Goal: Ask a question

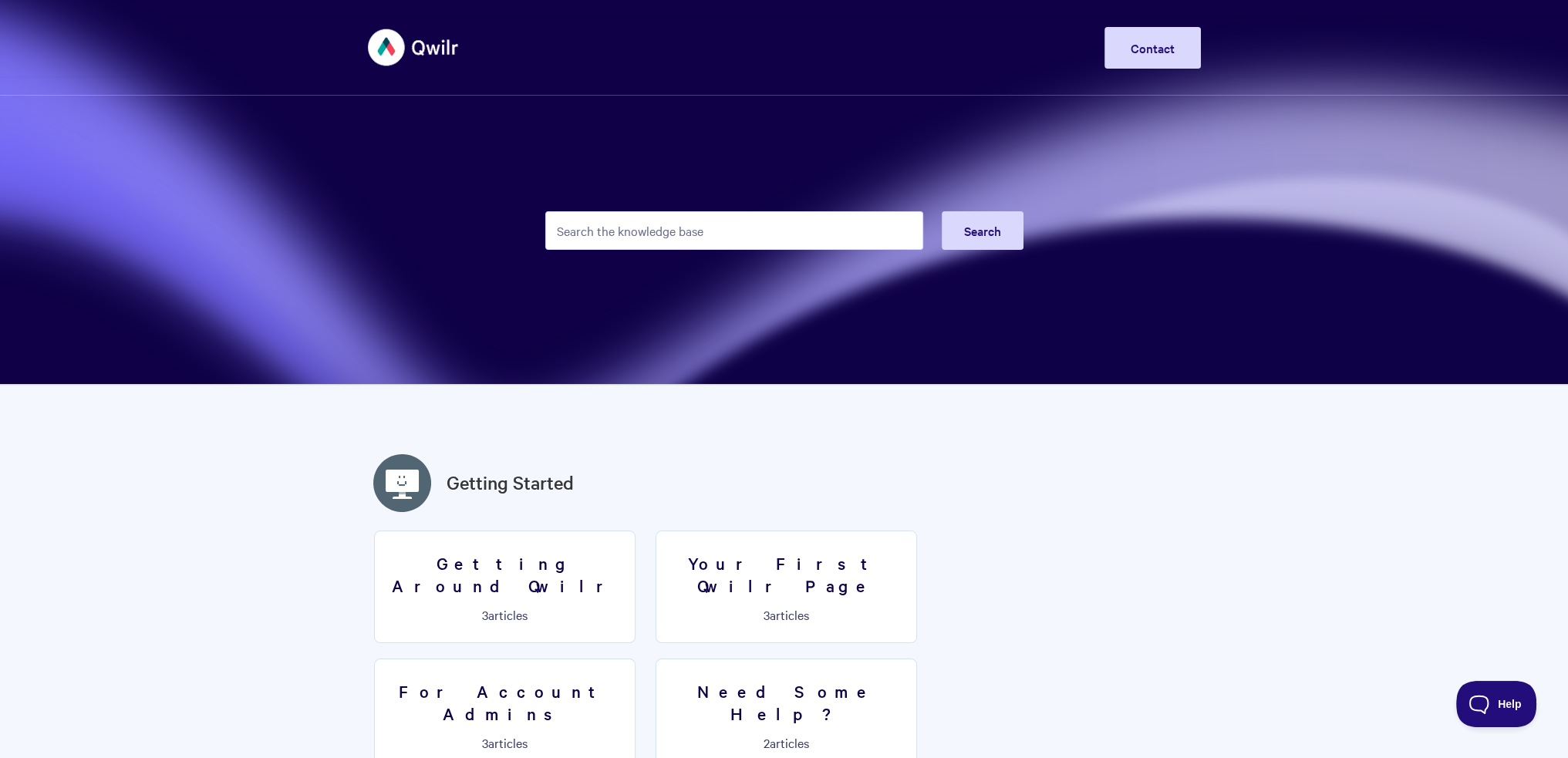
click at [1339, 81] on header "Toggle Navigation Home Getting Started Creating & Editing Pages Sharing & Analy…" at bounding box center [784, 47] width 1568 height 95
click at [1493, 717] on button "Help" at bounding box center [1491, 702] width 80 height 46
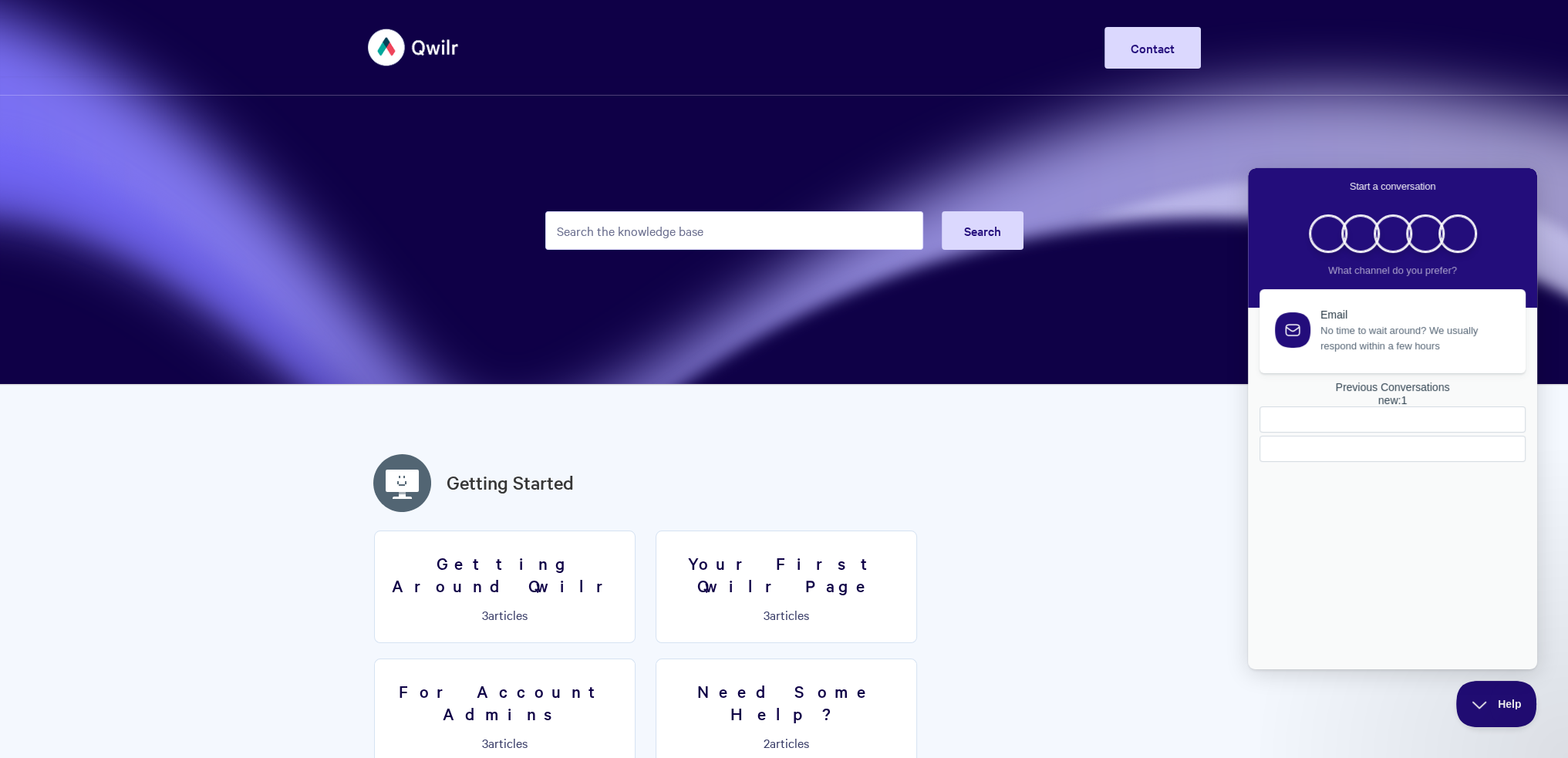
click at [1413, 342] on span "No time to wait around? We usually respond within a few hours" at bounding box center [1414, 338] width 187 height 31
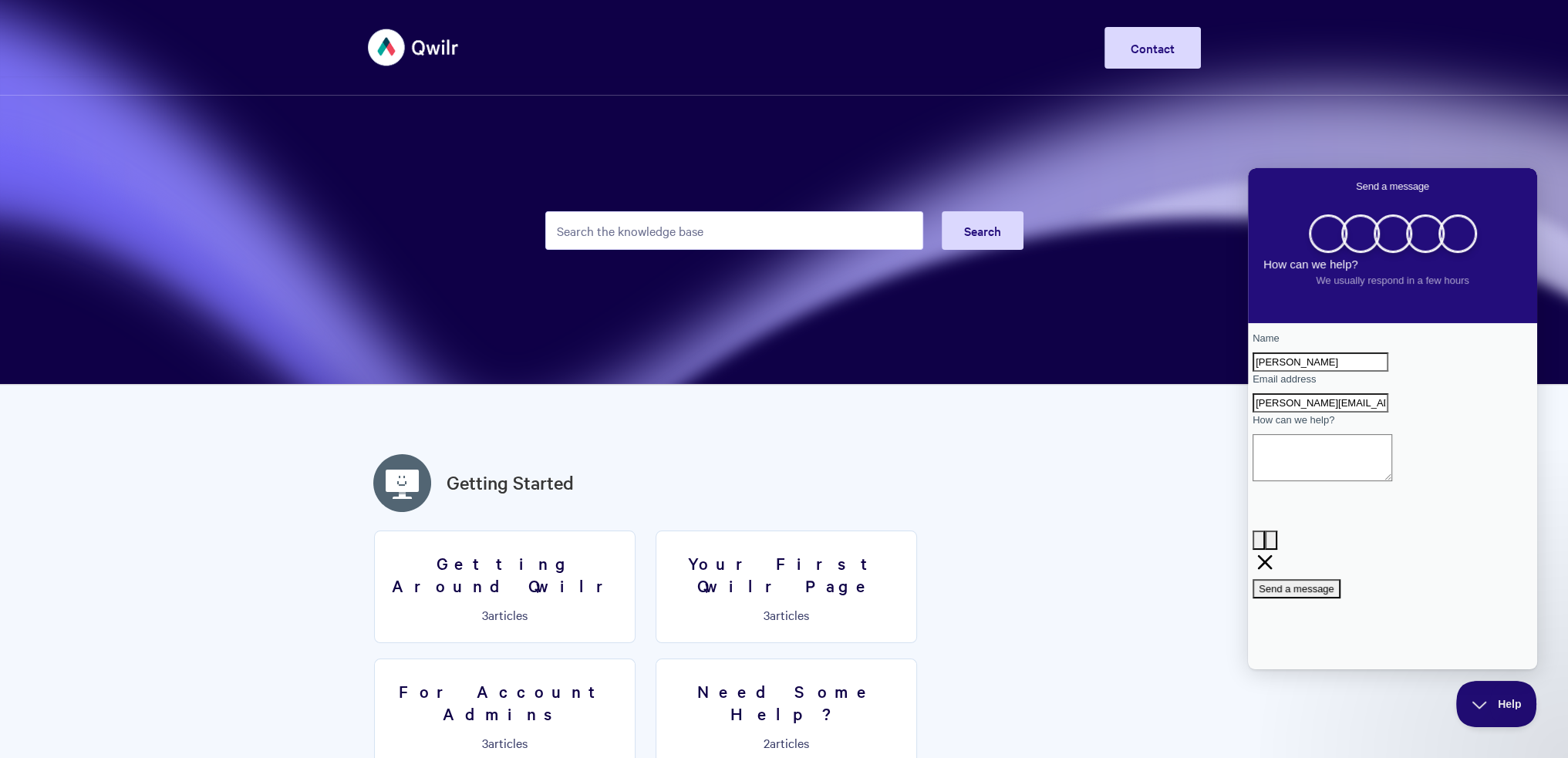
click at [1342, 481] on textarea "How can we help?" at bounding box center [1322, 457] width 140 height 47
type textarea "I am working on"
click at [729, 241] on input "Search the knowledge base" at bounding box center [734, 230] width 378 height 39
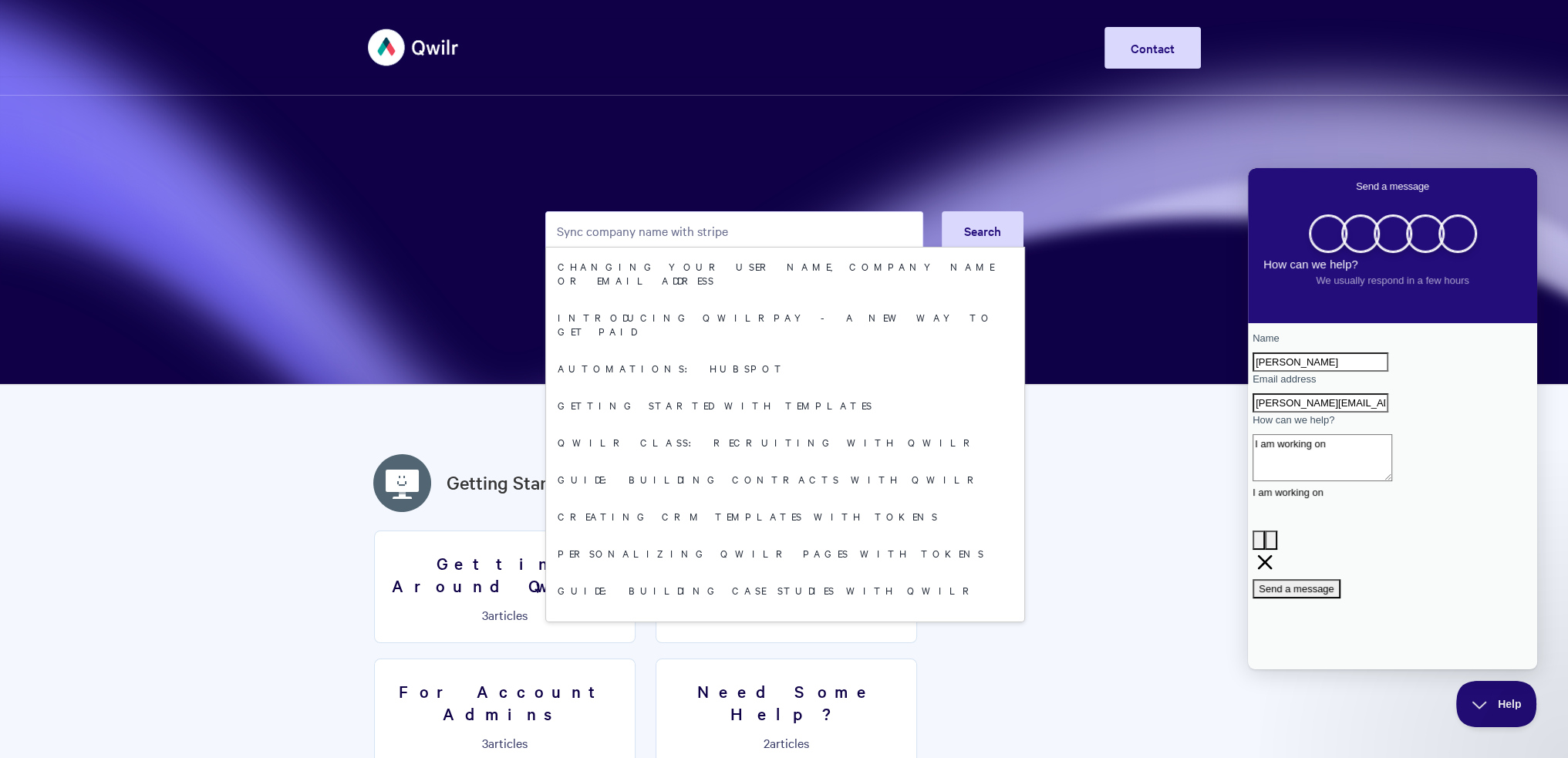
type input "Sync company name with stripe"
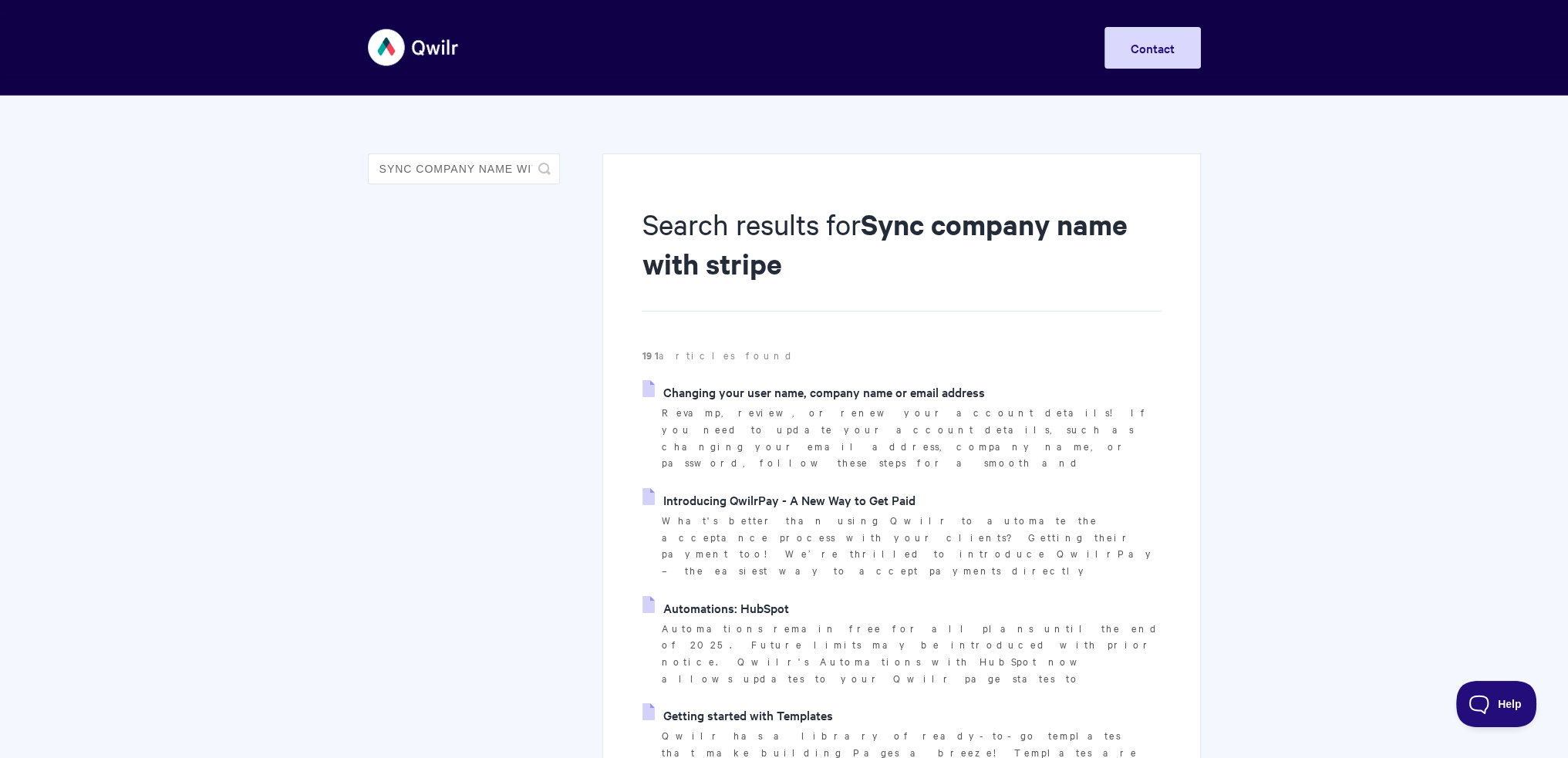
click at [873, 489] on link "Introducing QwilrPay - A New Way to Get Paid" at bounding box center [779, 500] width 273 height 23
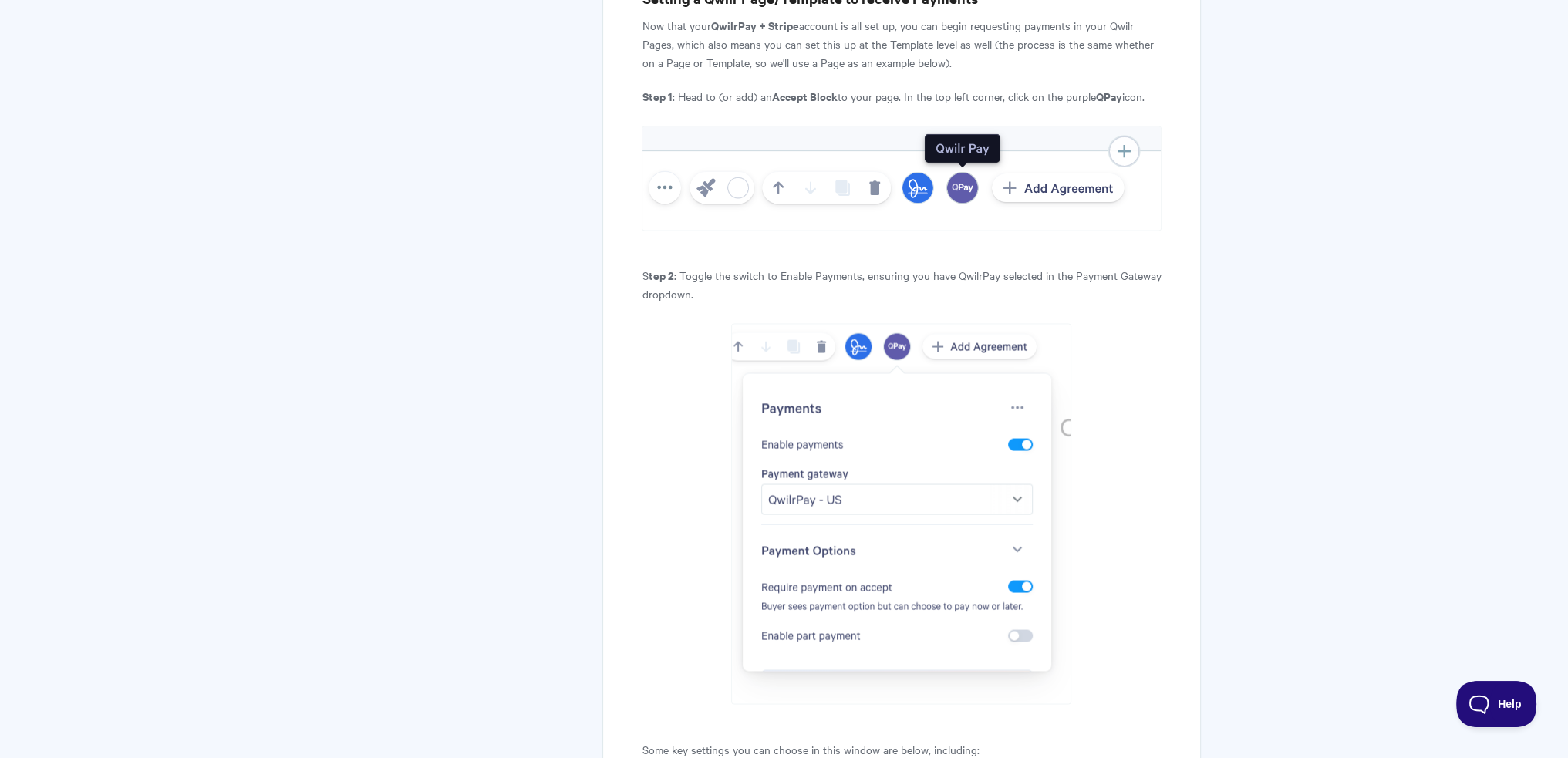
scroll to position [3626, 0]
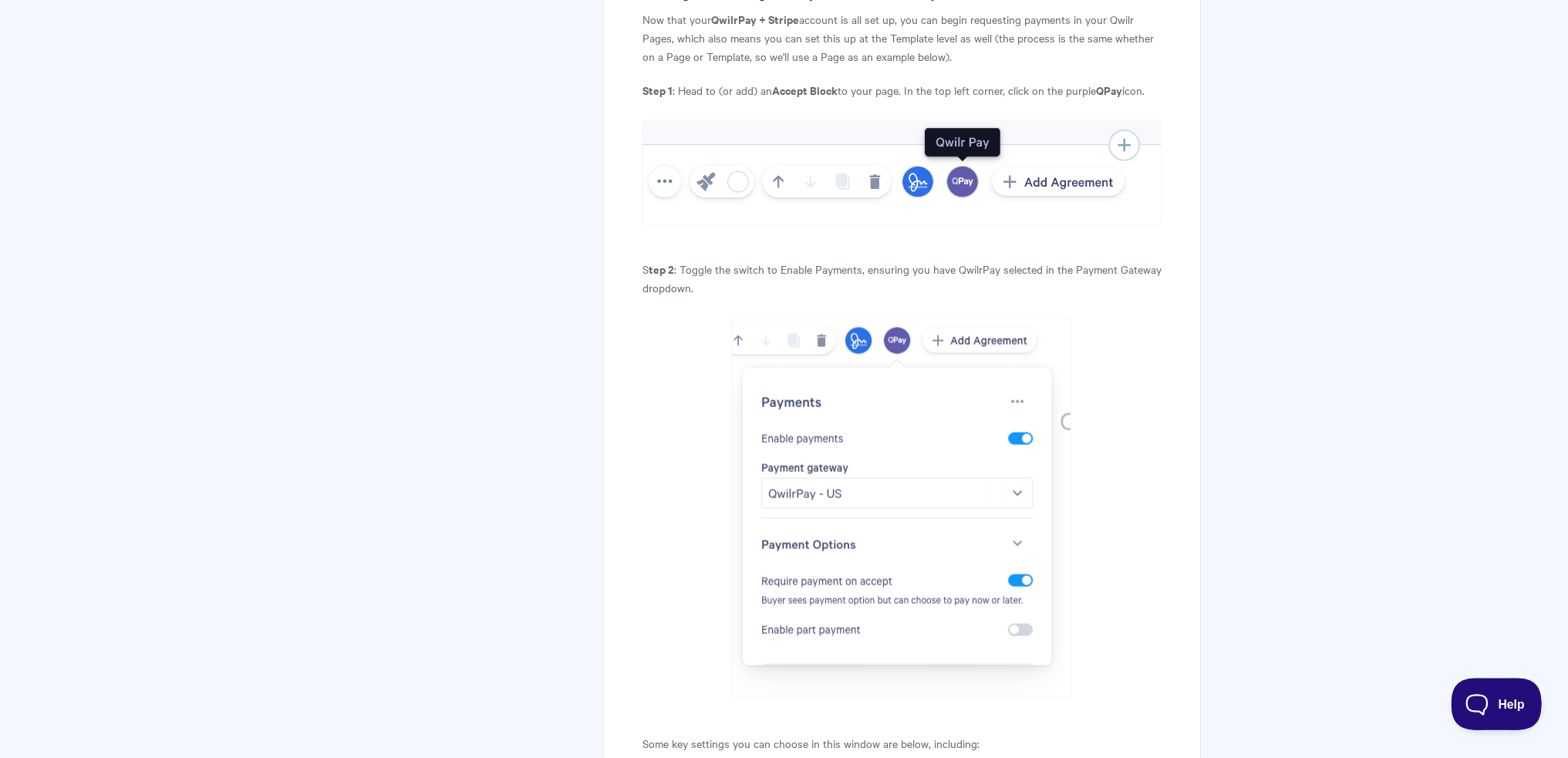
click at [1480, 692] on button "Help" at bounding box center [1491, 702] width 80 height 46
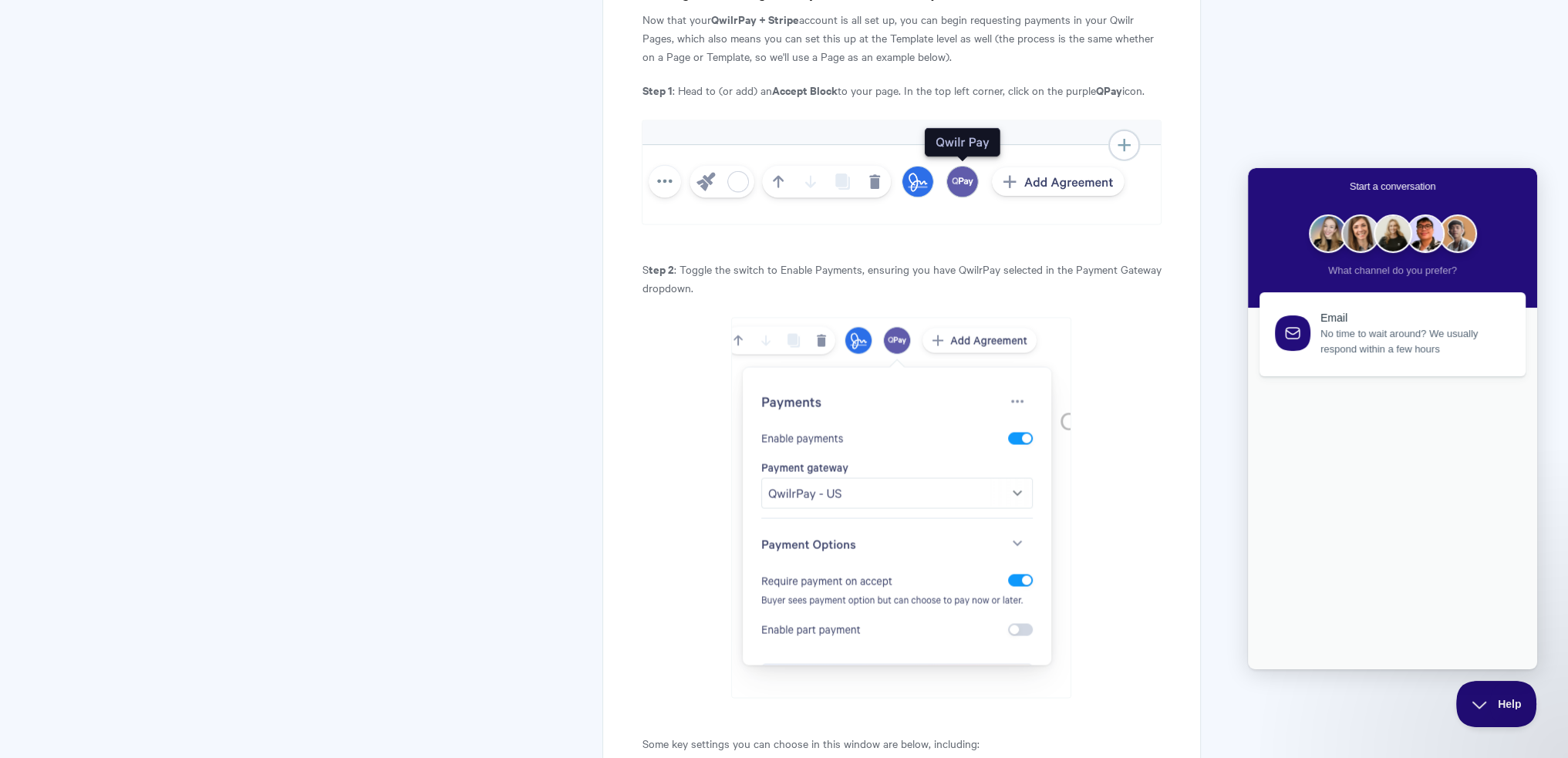
scroll to position [0, 0]
click at [1364, 331] on span "No time to wait around? We usually respond within a few hours" at bounding box center [1414, 338] width 187 height 31
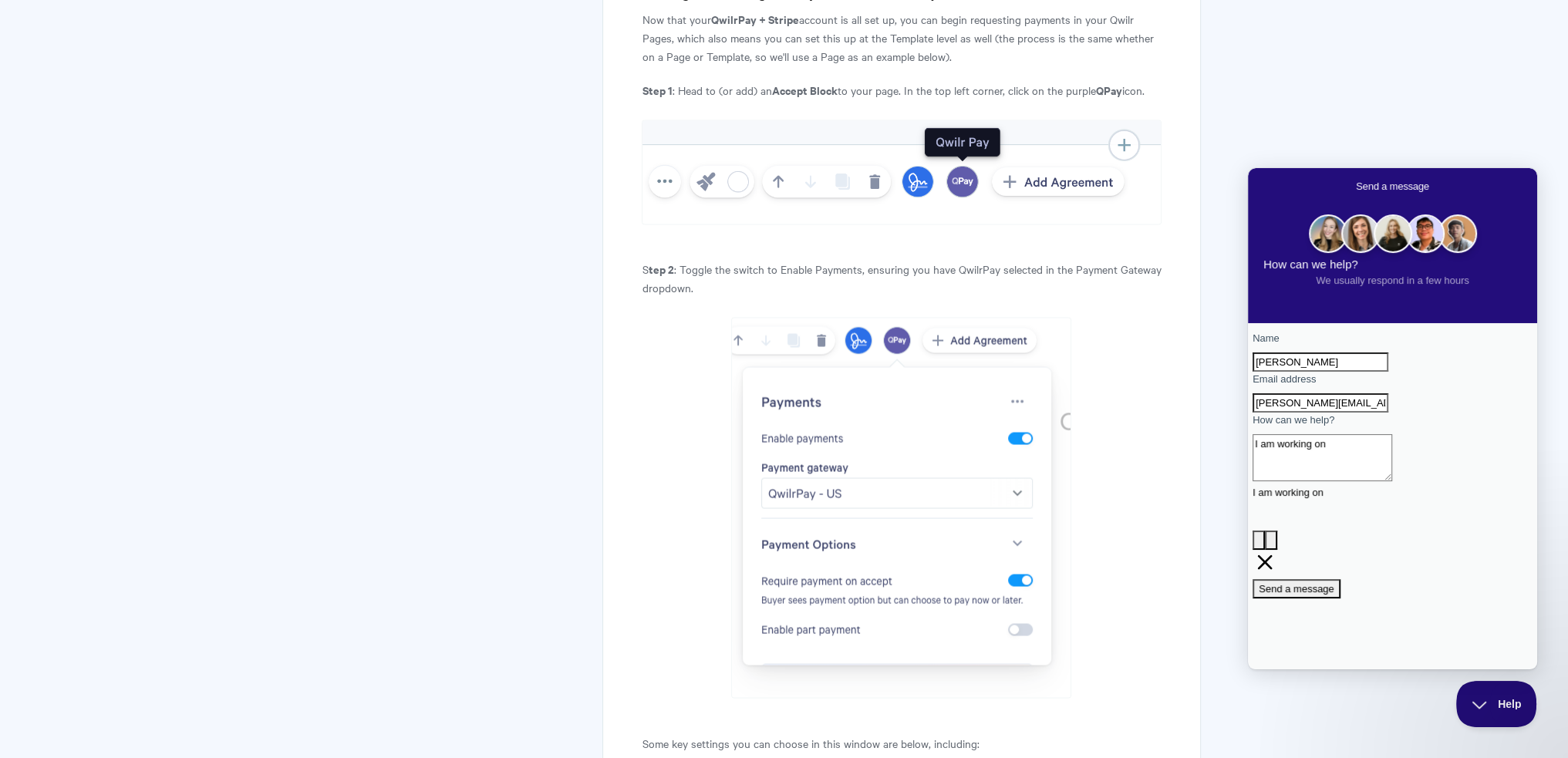
click at [1374, 481] on textarea "I am working on" at bounding box center [1322, 457] width 140 height 47
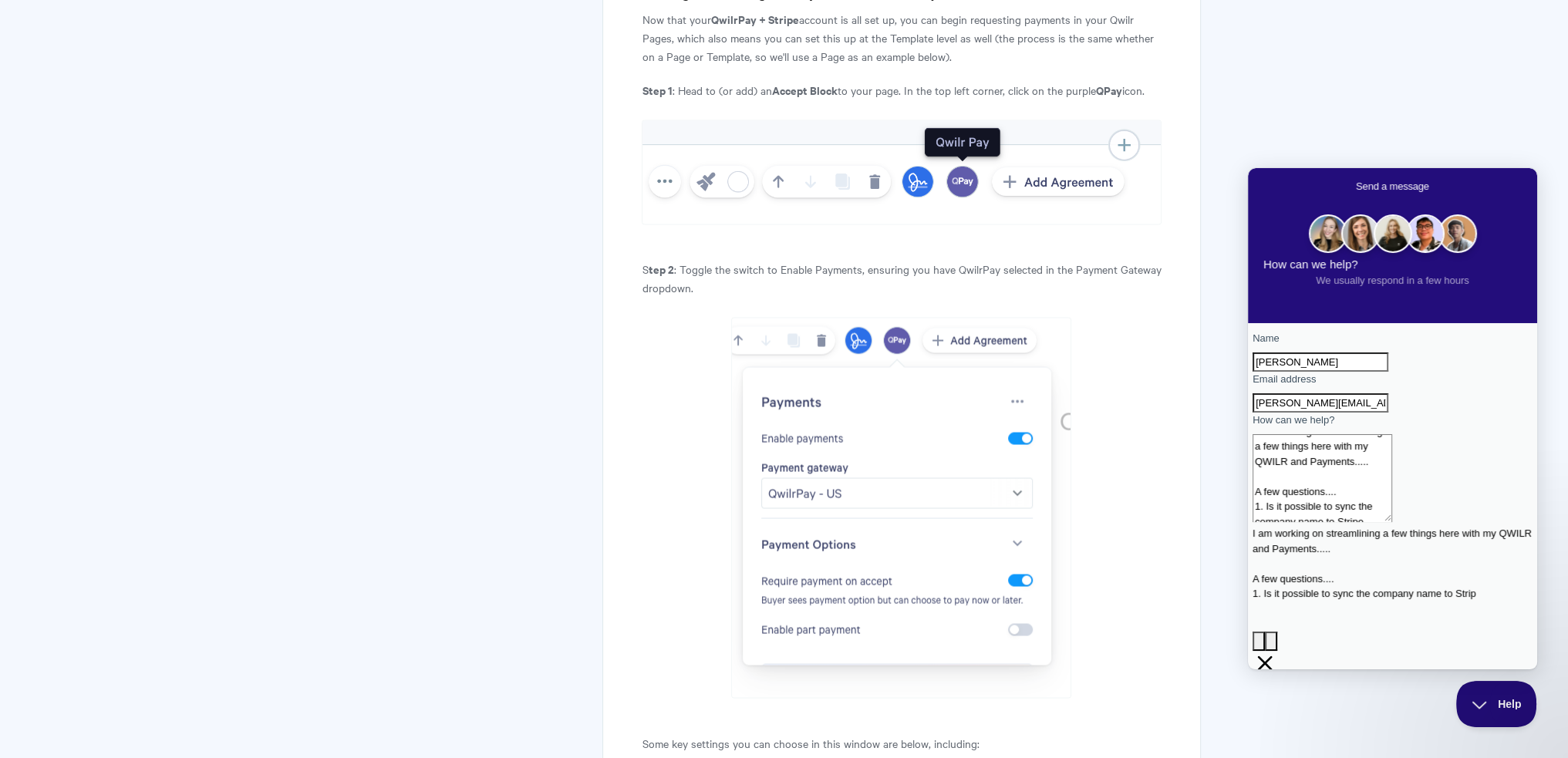
scroll to position [9, 0]
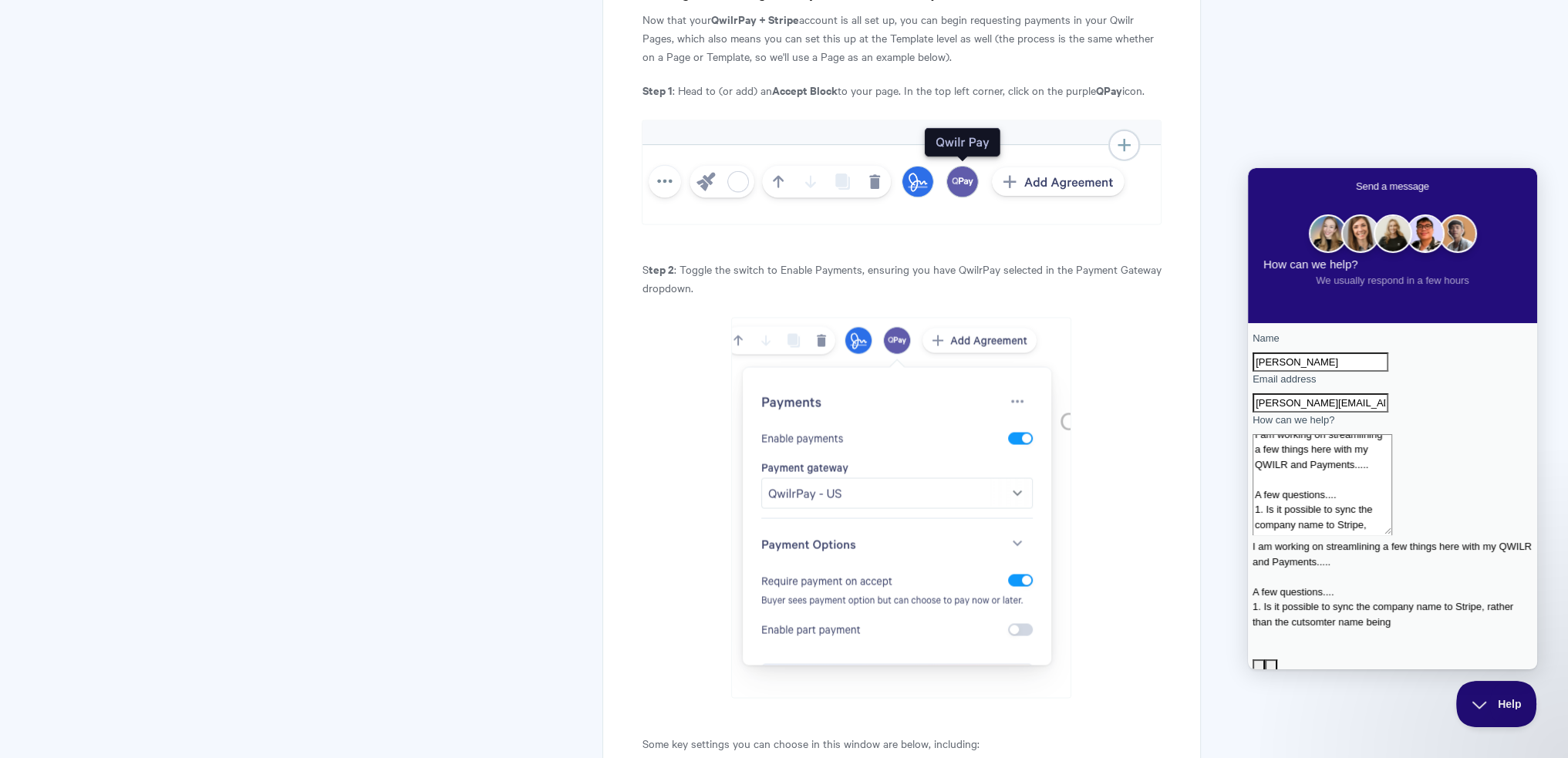
click at [1392, 535] on textarea "I am working on streamlining a few things here with my QWILR and Payments..... …" at bounding box center [1322, 485] width 140 height 101
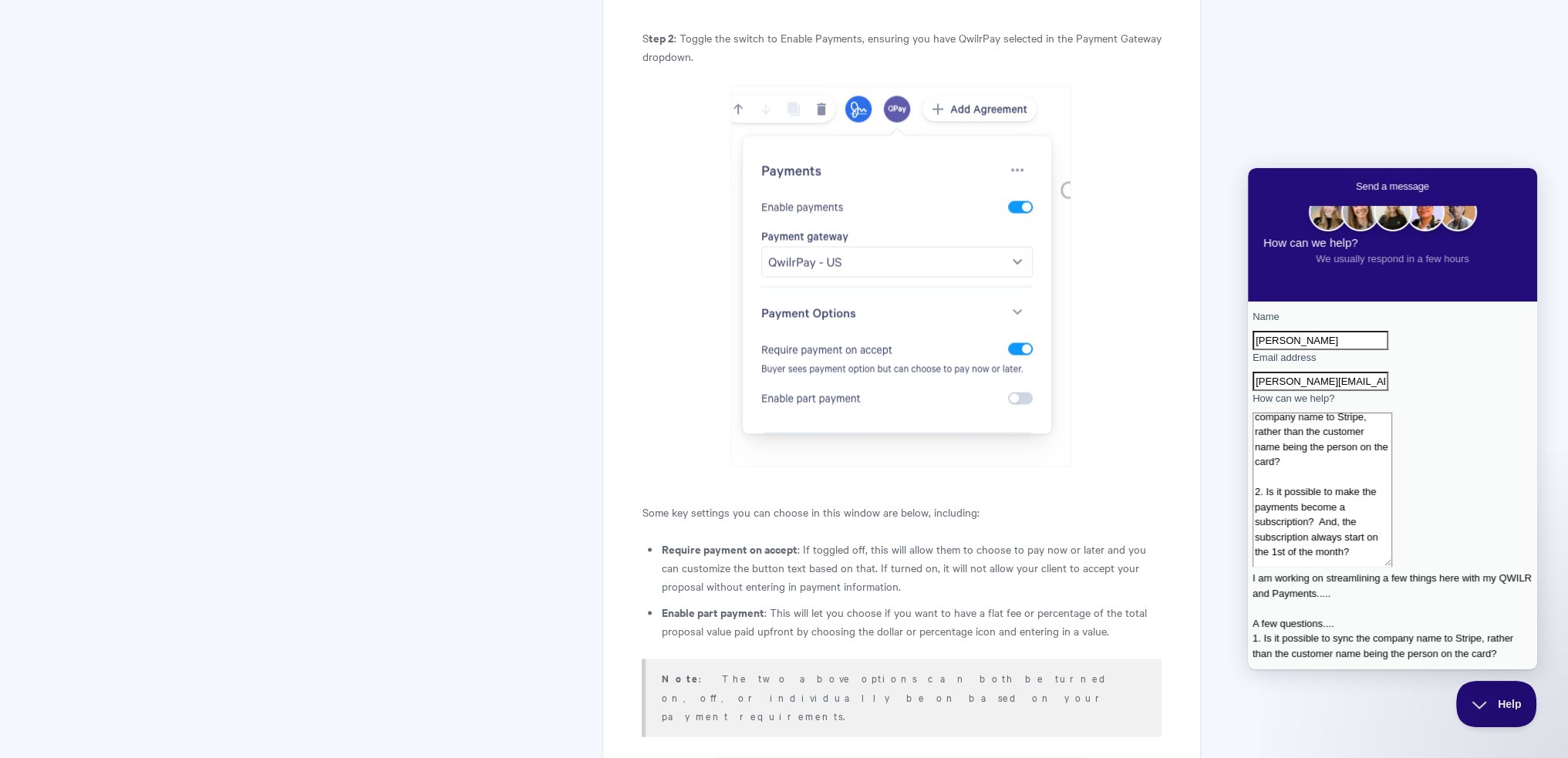
scroll to position [37, 0]
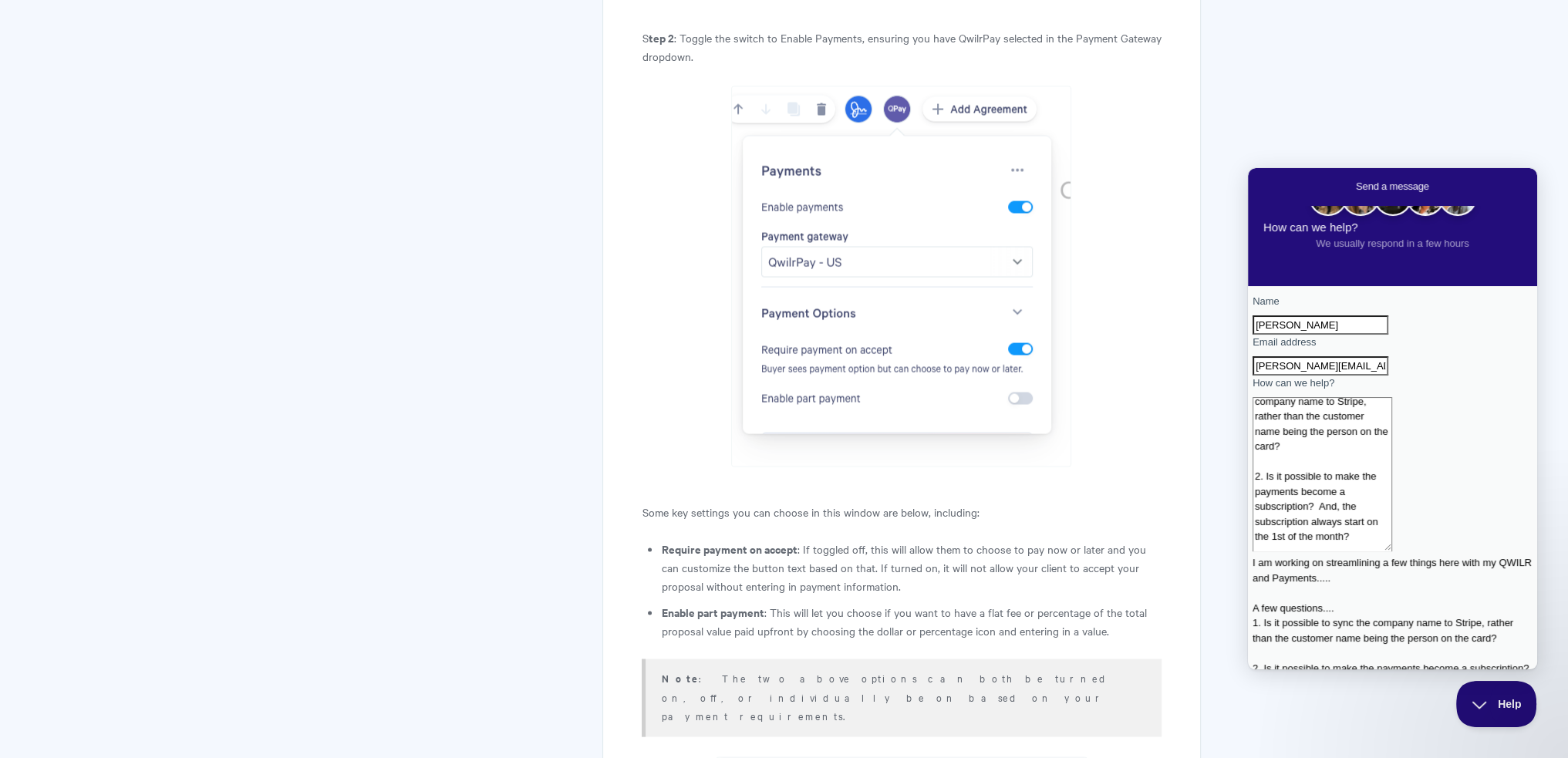
type textarea "I am working on streamlining a few things here with my QWILR and Payments..... …"
click at [1367, 665] on div "Name [PERSON_NAME] Email address [PERSON_NAME][EMAIL_ADDRESS][DOMAIN_NAME] How …" at bounding box center [1392, 564] width 280 height 541
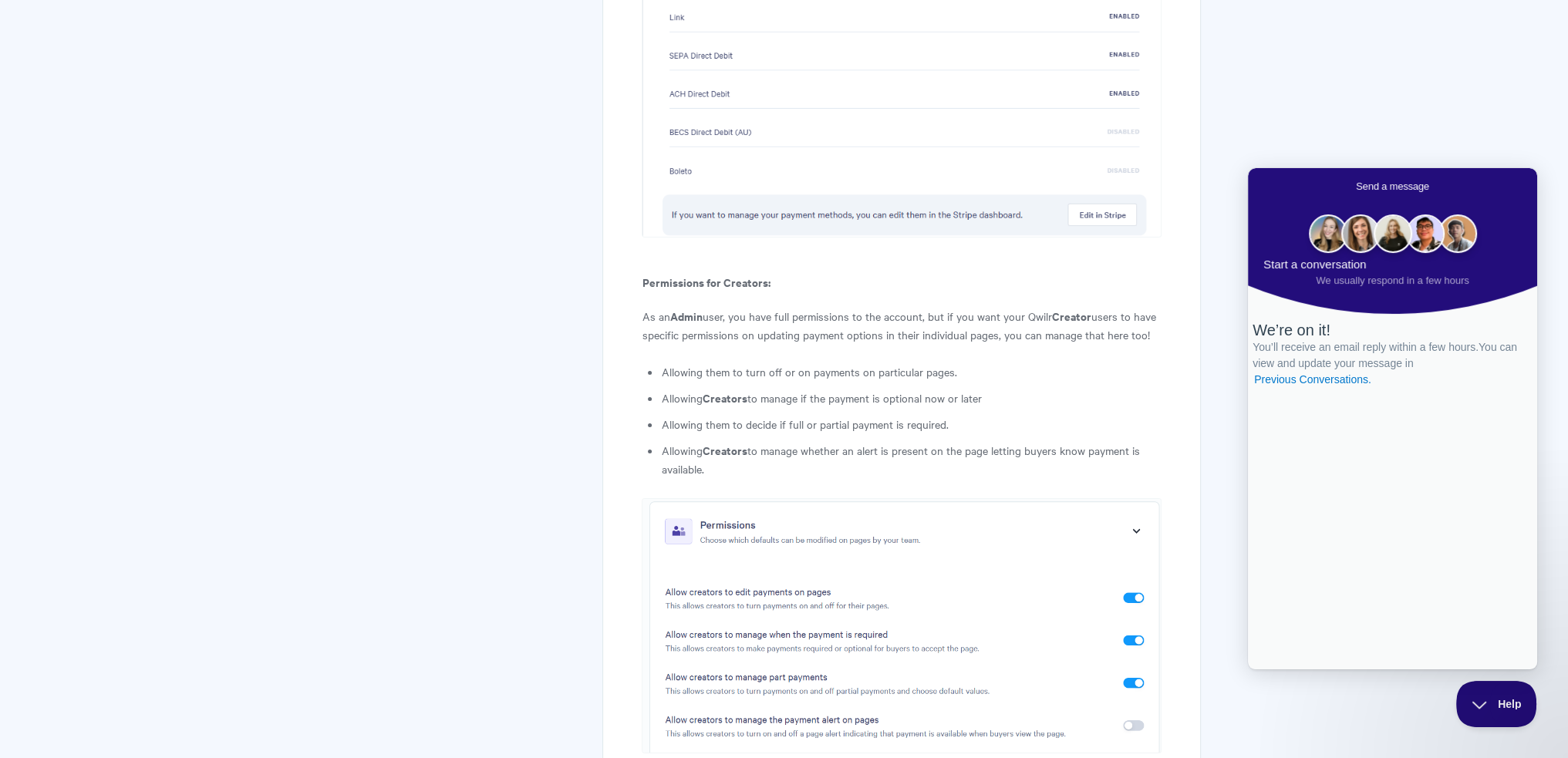
scroll to position [7329, 0]
